Goal: Check status: Check status

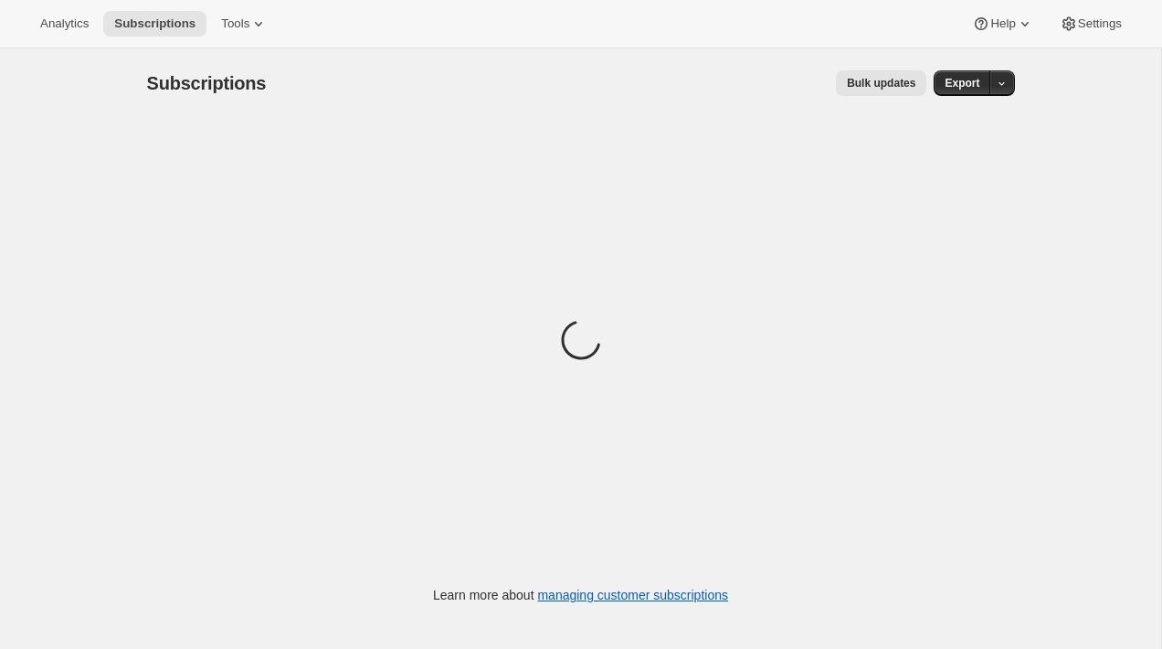
click at [915, 75] on button "Bulk updates" at bounding box center [881, 83] width 90 height 26
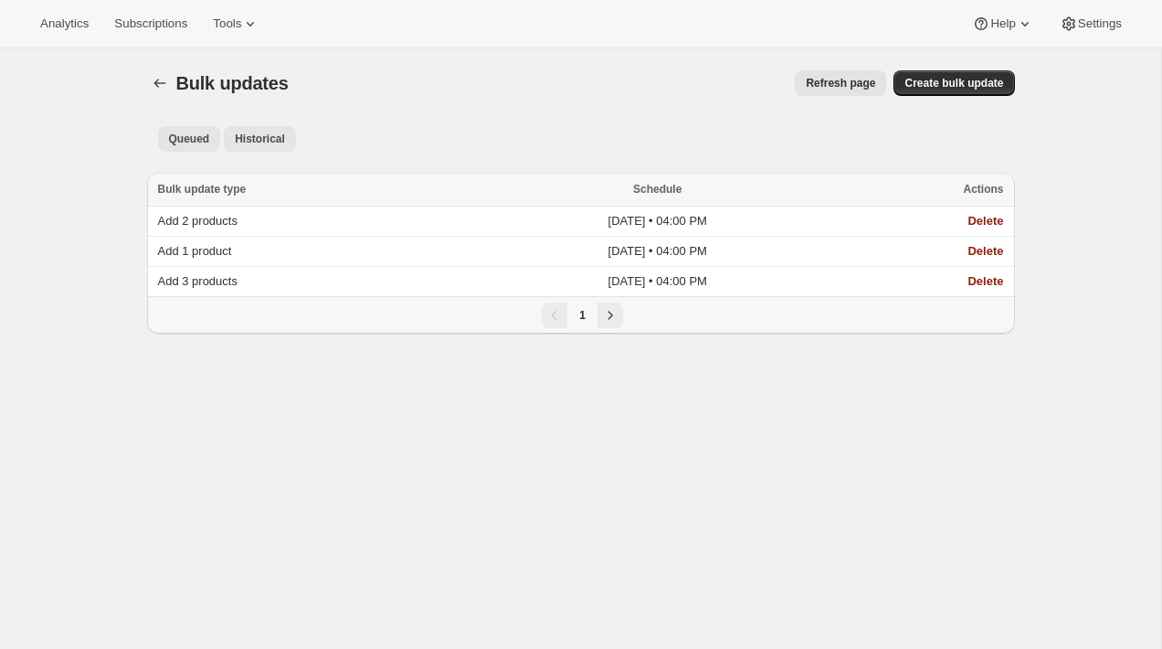
click at [285, 144] on span "Historical" at bounding box center [260, 139] width 50 height 15
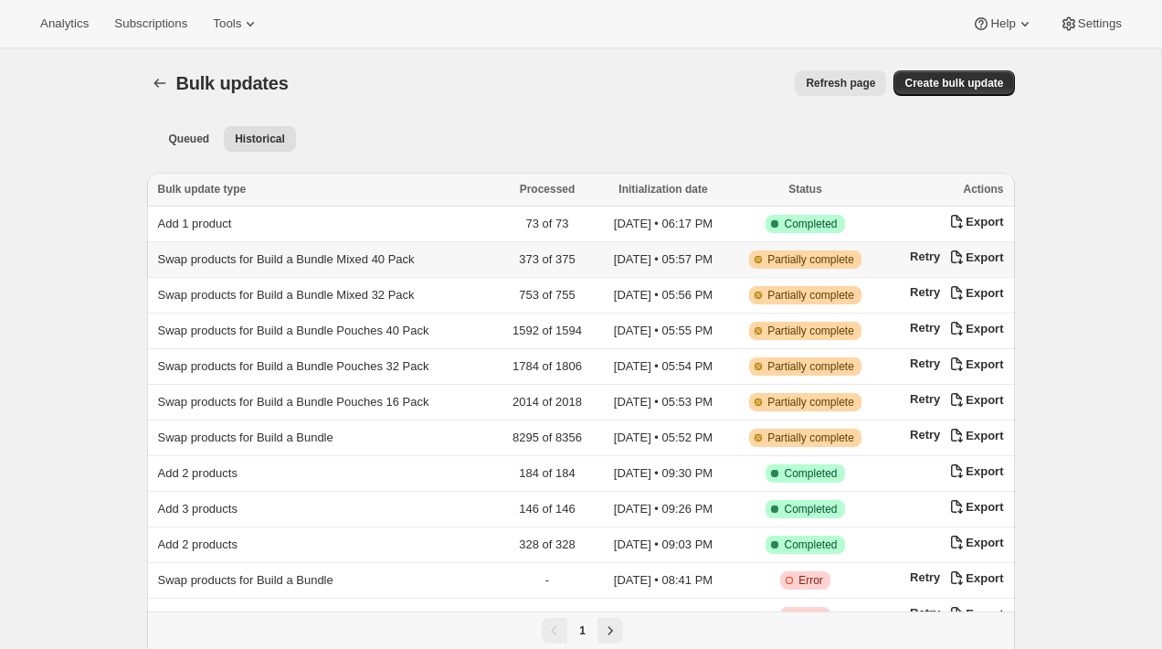
click at [278, 253] on span "Swap products for Build a Bundle Mixed 40 Pack" at bounding box center [286, 259] width 257 height 14
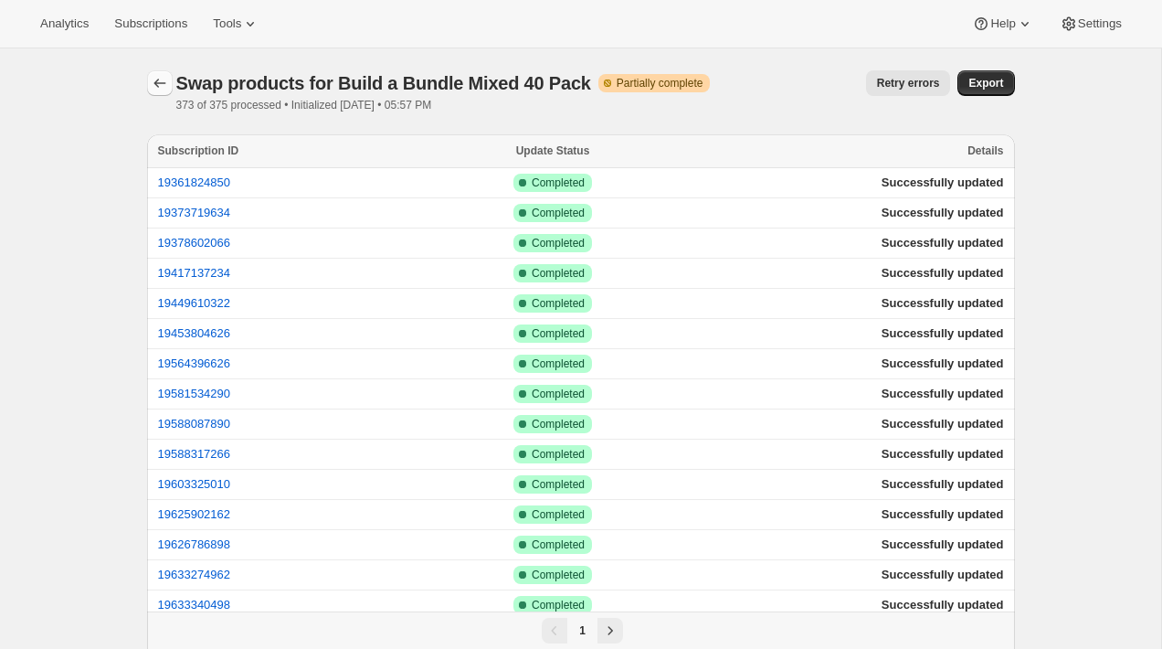
click at [158, 79] on icon "button" at bounding box center [160, 83] width 18 height 18
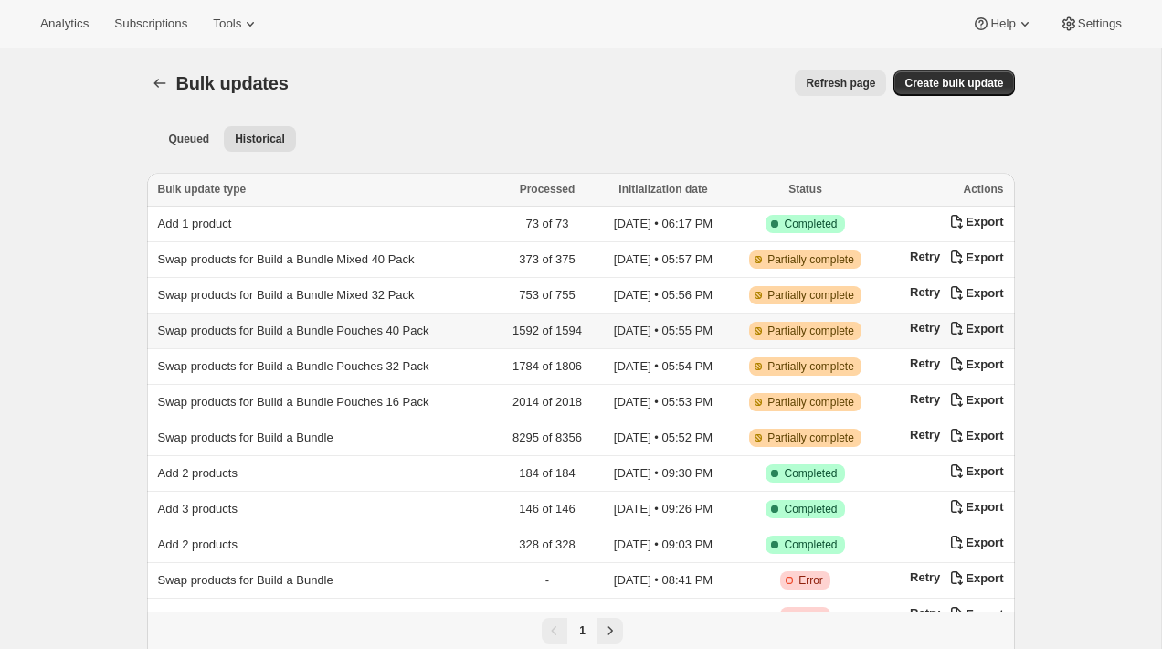
click at [228, 317] on td "Swap products for Build a Bundle Pouches 40 Pack" at bounding box center [323, 331] width 352 height 36
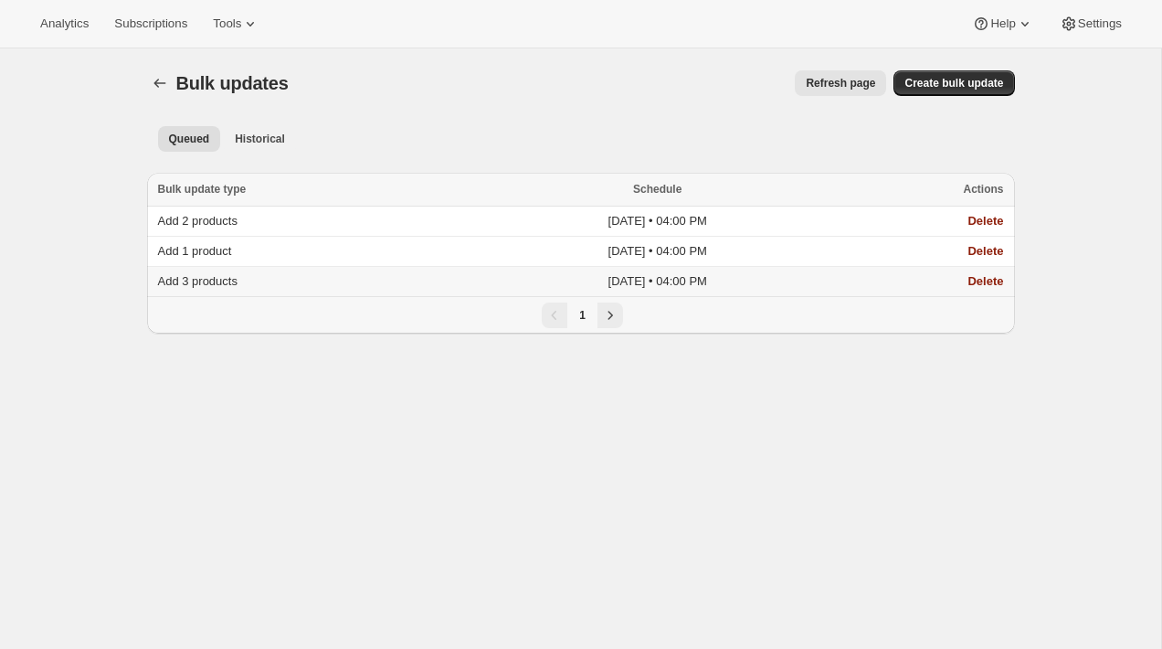
click at [249, 280] on td "Add 3 products" at bounding box center [314, 282] width 335 height 30
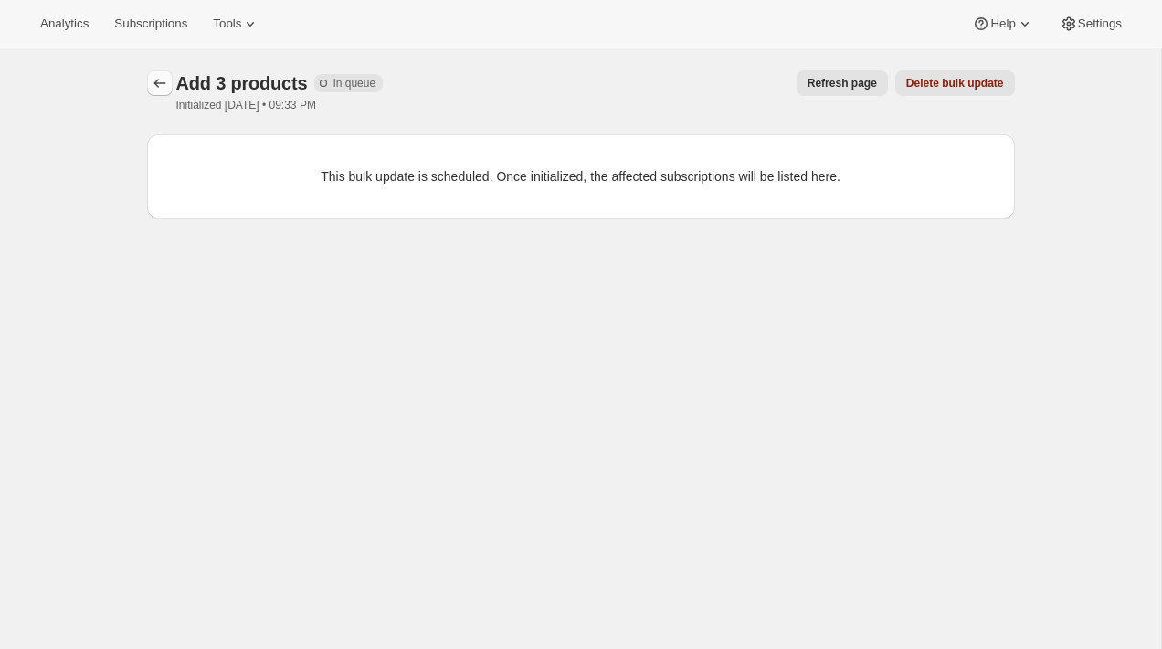
click at [163, 81] on icon "button" at bounding box center [160, 83] width 18 height 18
